Goal: Task Accomplishment & Management: Manage account settings

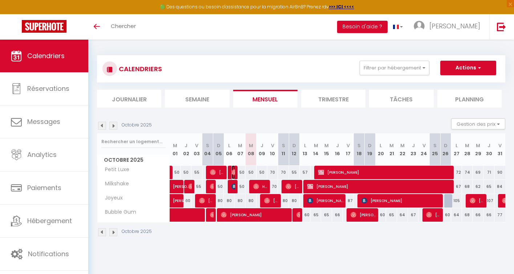
click at [232, 173] on img at bounding box center [234, 172] width 6 height 6
select select "OK"
select select "0"
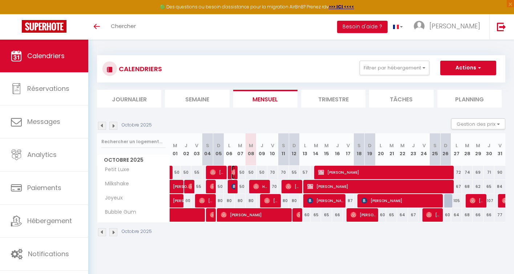
select select "1"
select select
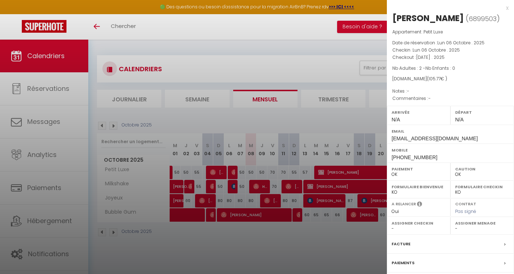
click at [238, 236] on div at bounding box center [257, 137] width 514 height 274
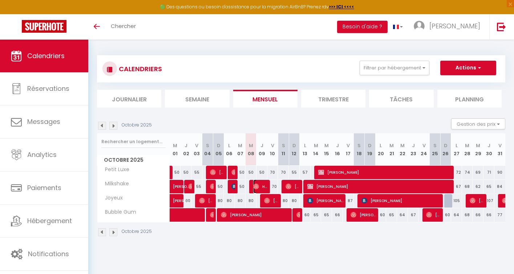
click at [259, 187] on img at bounding box center [256, 186] width 6 height 6
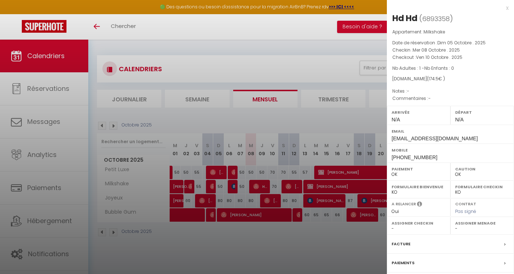
click at [263, 239] on div at bounding box center [257, 137] width 514 height 274
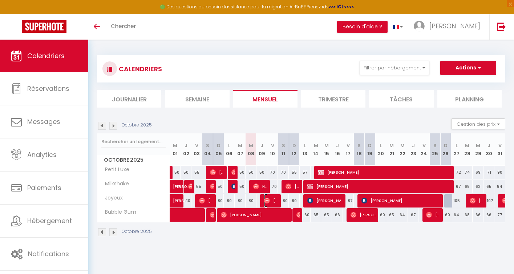
click at [275, 200] on span "[PERSON_NAME]" at bounding box center [271, 201] width 15 height 14
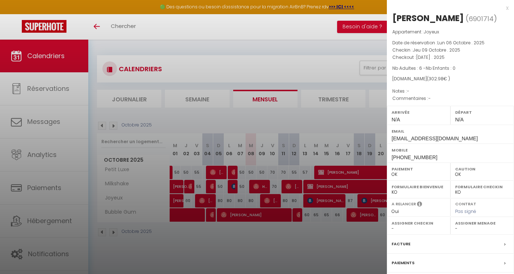
click at [280, 251] on div at bounding box center [257, 137] width 514 height 274
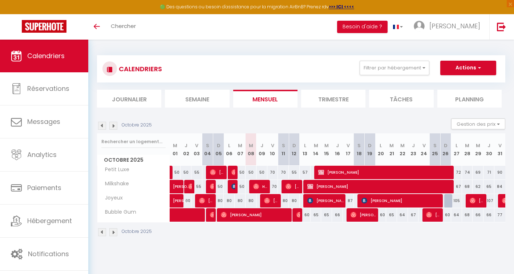
click at [112, 233] on img at bounding box center [113, 232] width 8 height 8
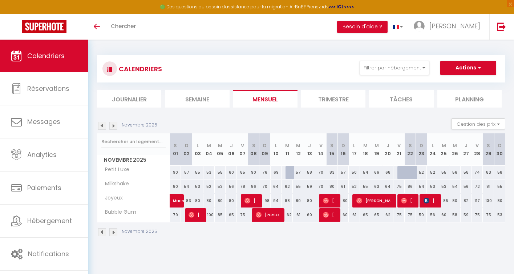
click at [101, 232] on img at bounding box center [102, 232] width 8 height 8
